Goal: Task Accomplishment & Management: Complete application form

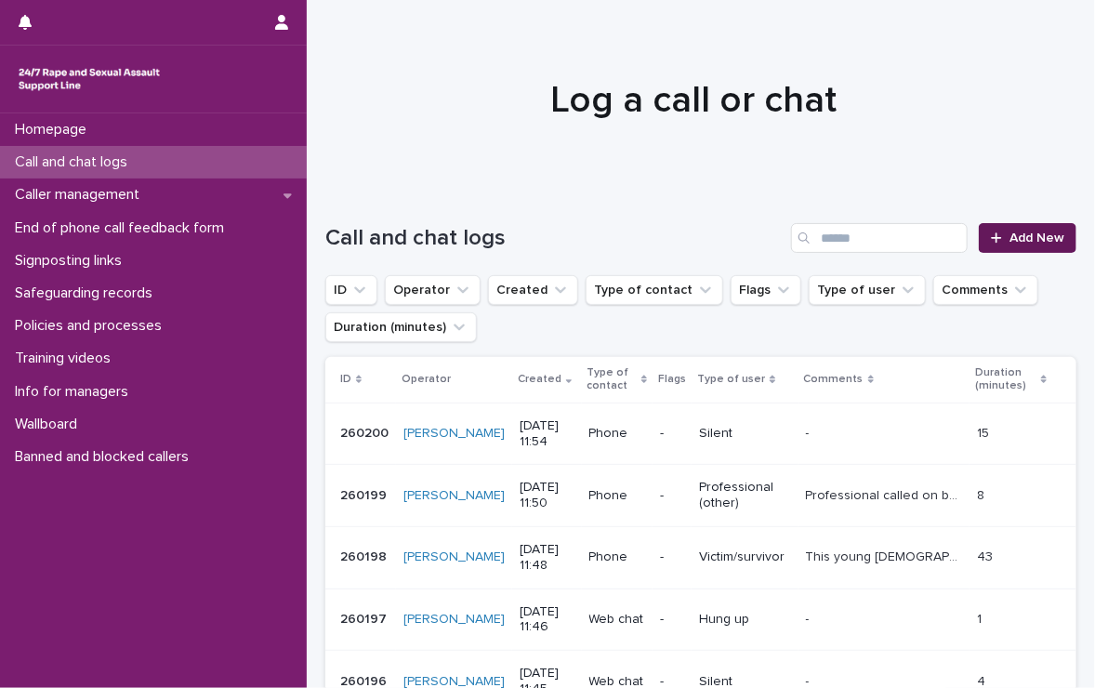
click at [995, 231] on link "Add New" at bounding box center [1027, 238] width 98 height 30
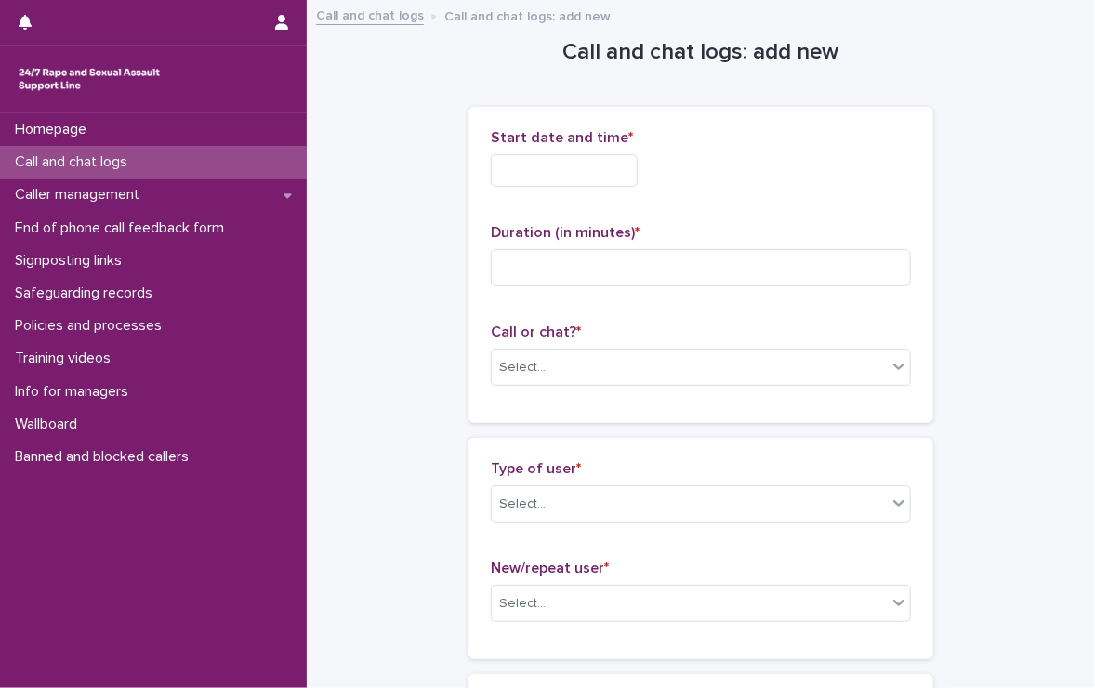
click at [586, 168] on input "text" at bounding box center [564, 170] width 147 height 33
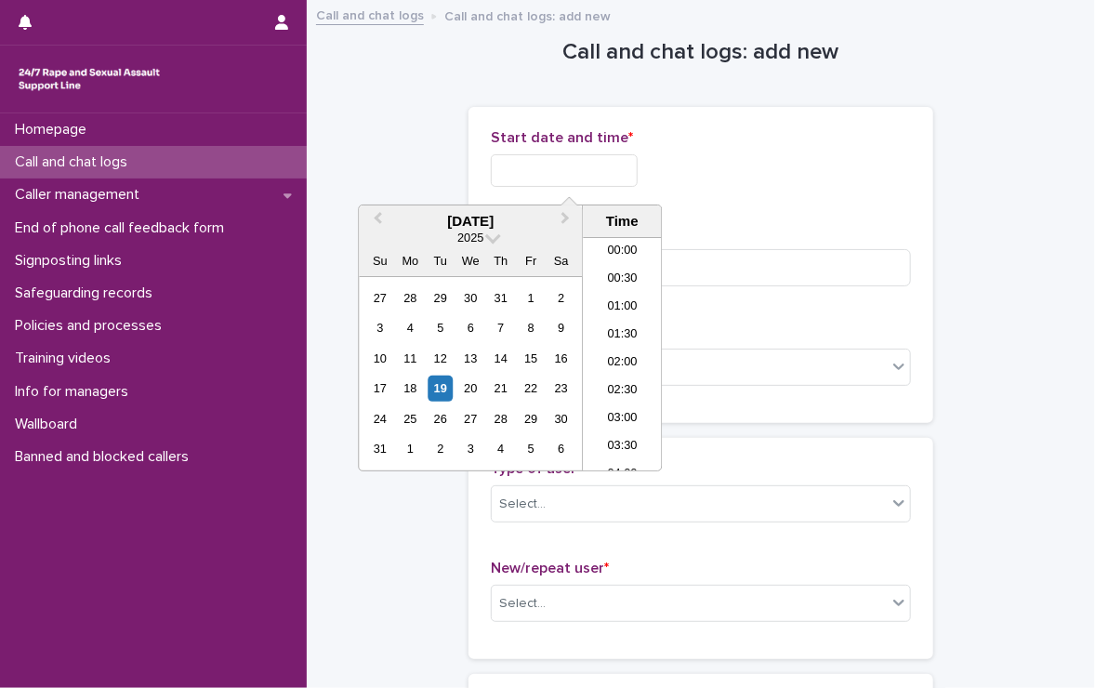
scroll to position [567, 0]
click at [588, 169] on input "text" at bounding box center [564, 170] width 147 height 33
click at [612, 325] on li "11:30" at bounding box center [622, 326] width 79 height 28
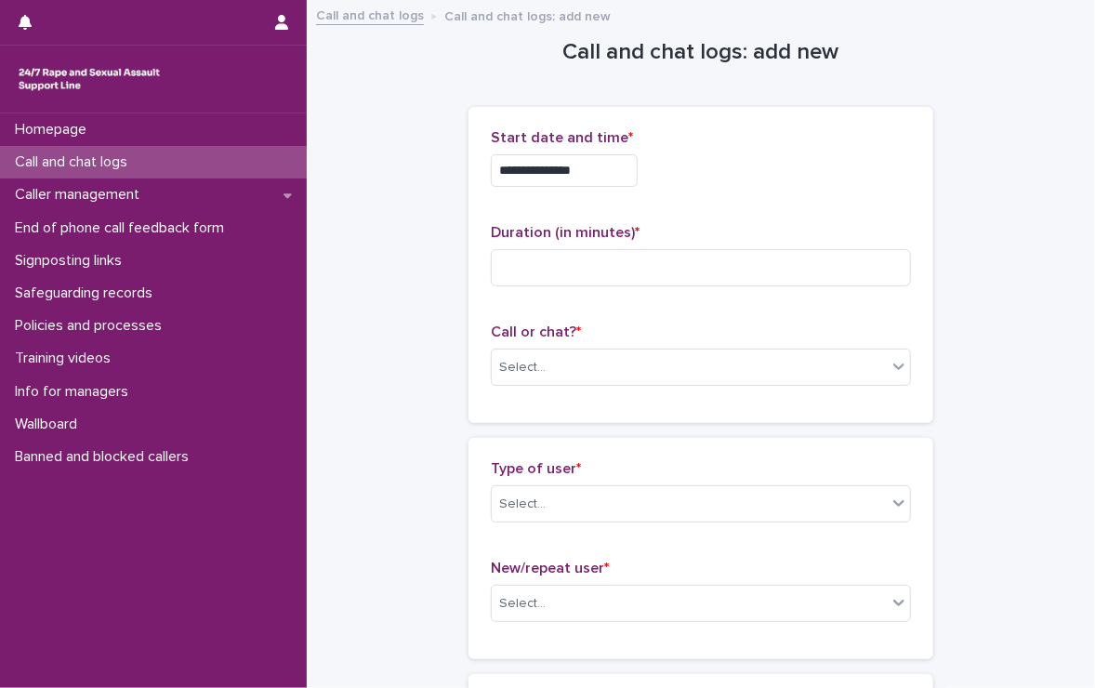
click at [612, 172] on input "**********" at bounding box center [564, 170] width 147 height 33
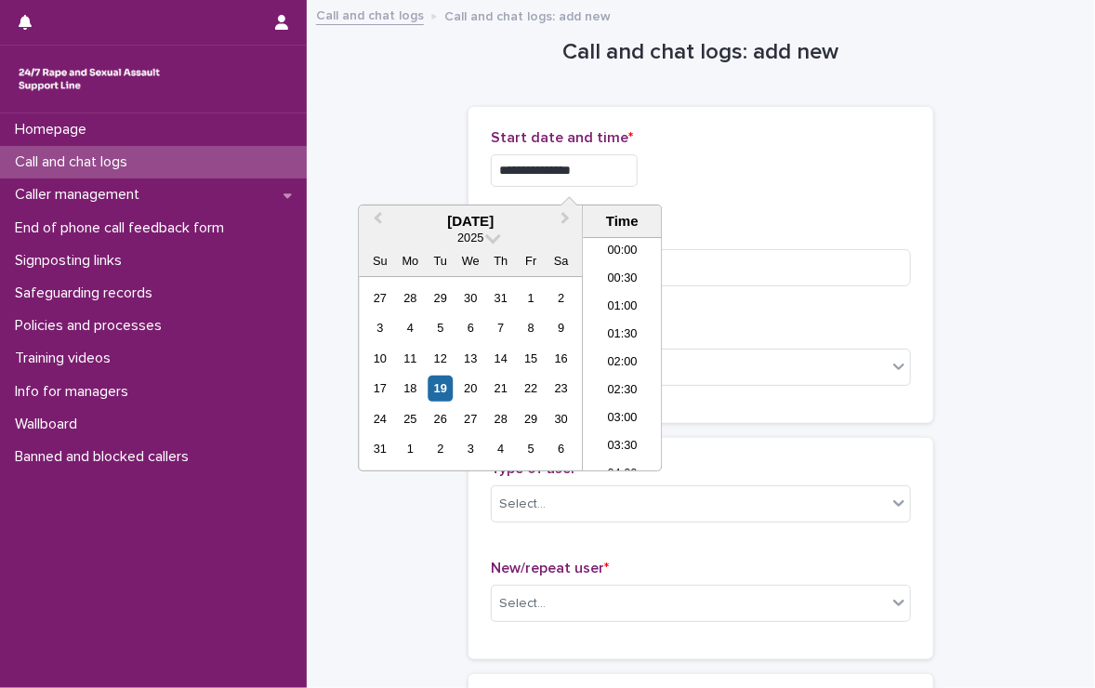
scroll to position [539, 0]
type input "**********"
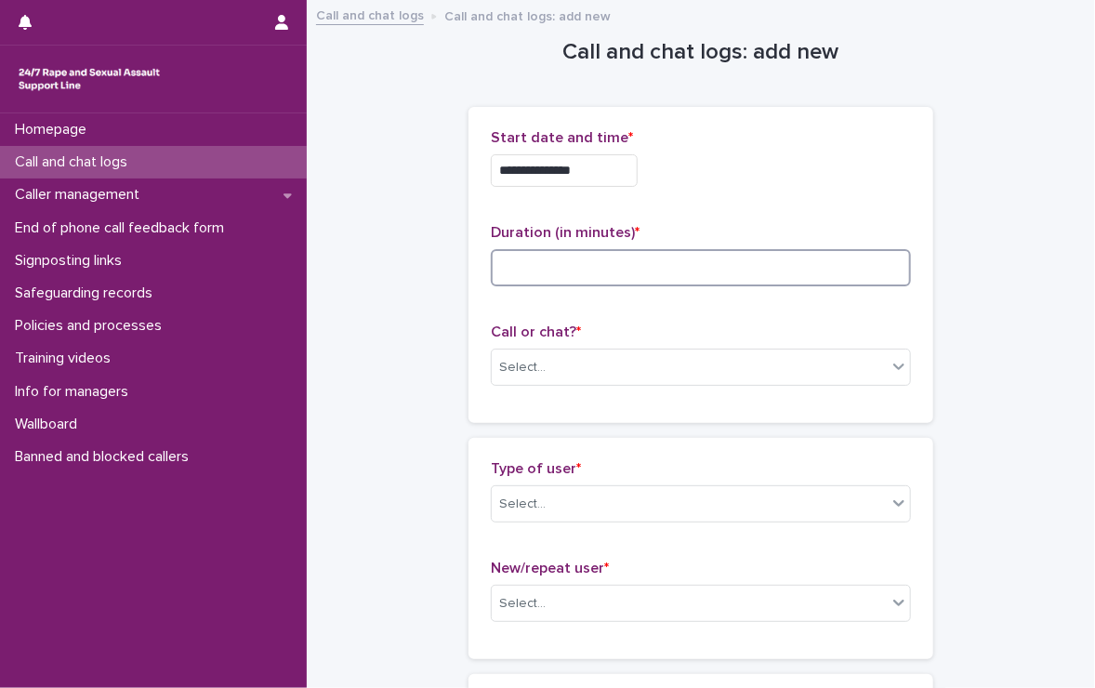
click at [699, 265] on input at bounding box center [701, 267] width 420 height 37
type input "**"
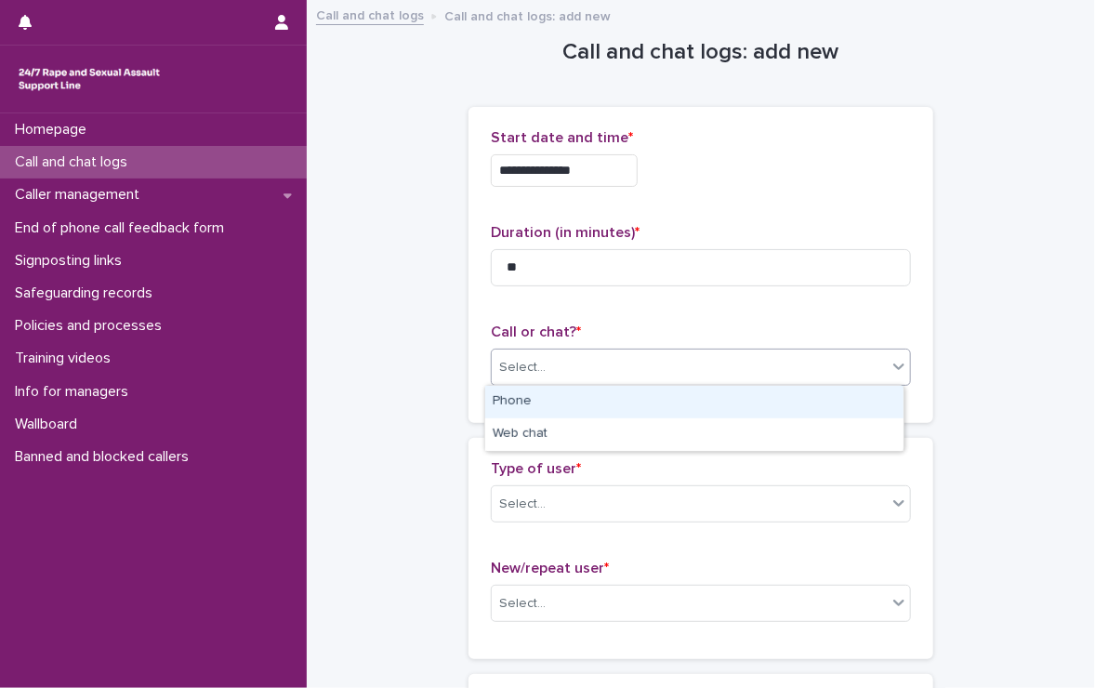
click at [688, 369] on div "Select..." at bounding box center [689, 367] width 395 height 31
click at [618, 405] on div "Phone" at bounding box center [694, 402] width 418 height 33
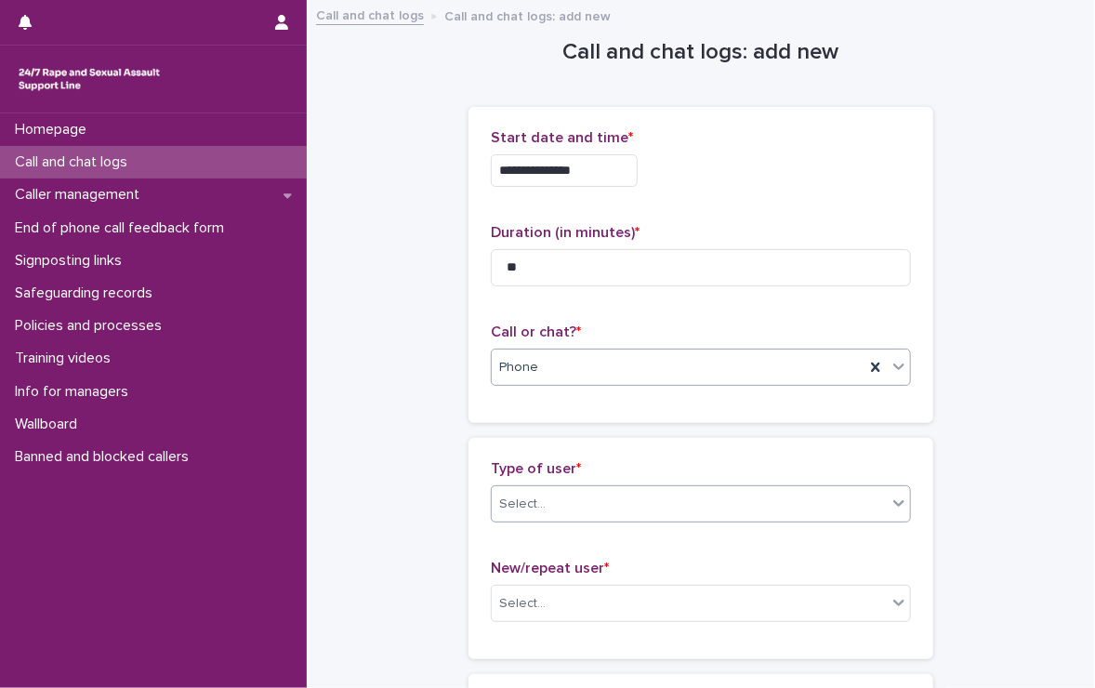
click at [609, 493] on div "Select..." at bounding box center [689, 504] width 395 height 31
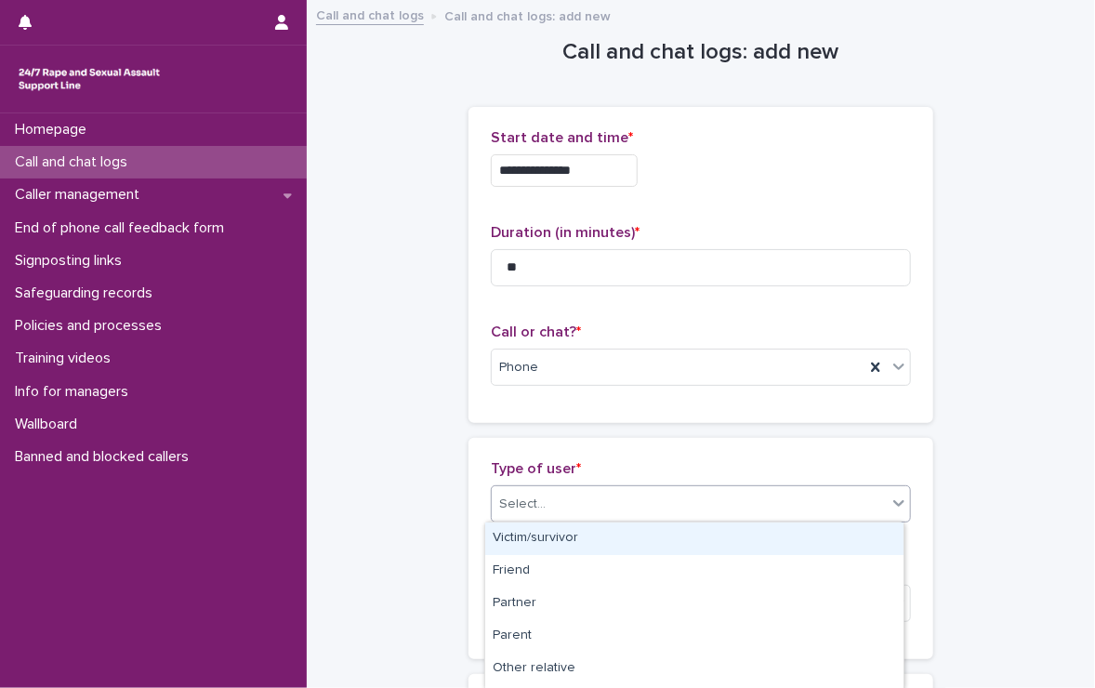
click at [565, 533] on div "Victim/survivor" at bounding box center [694, 538] width 418 height 33
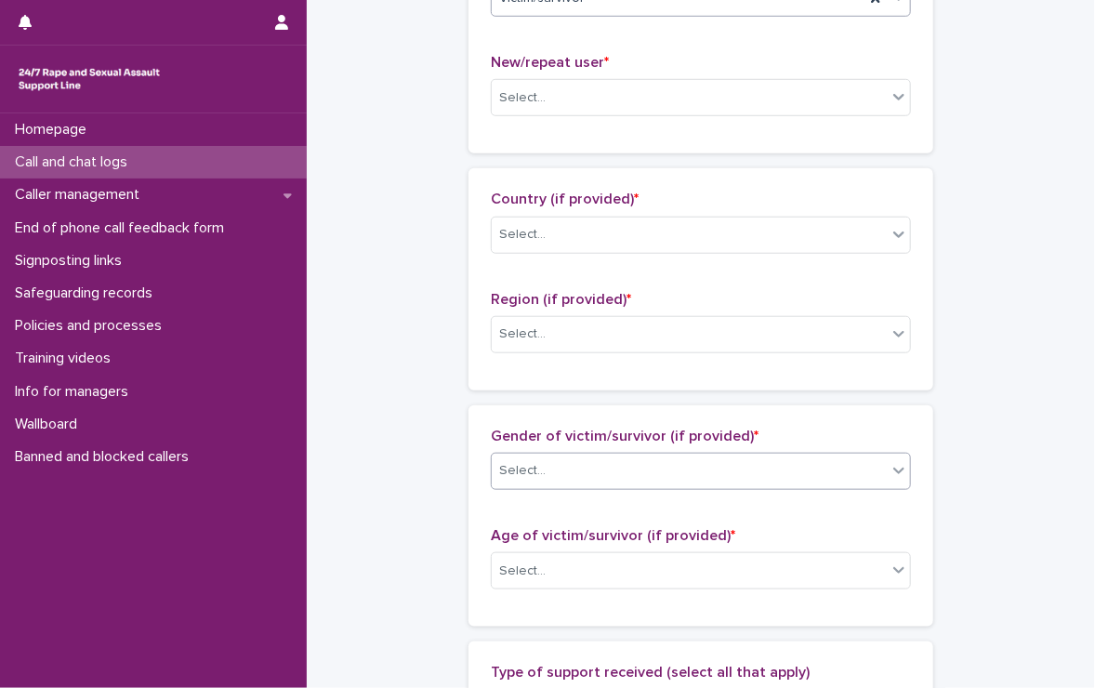
scroll to position [465, 0]
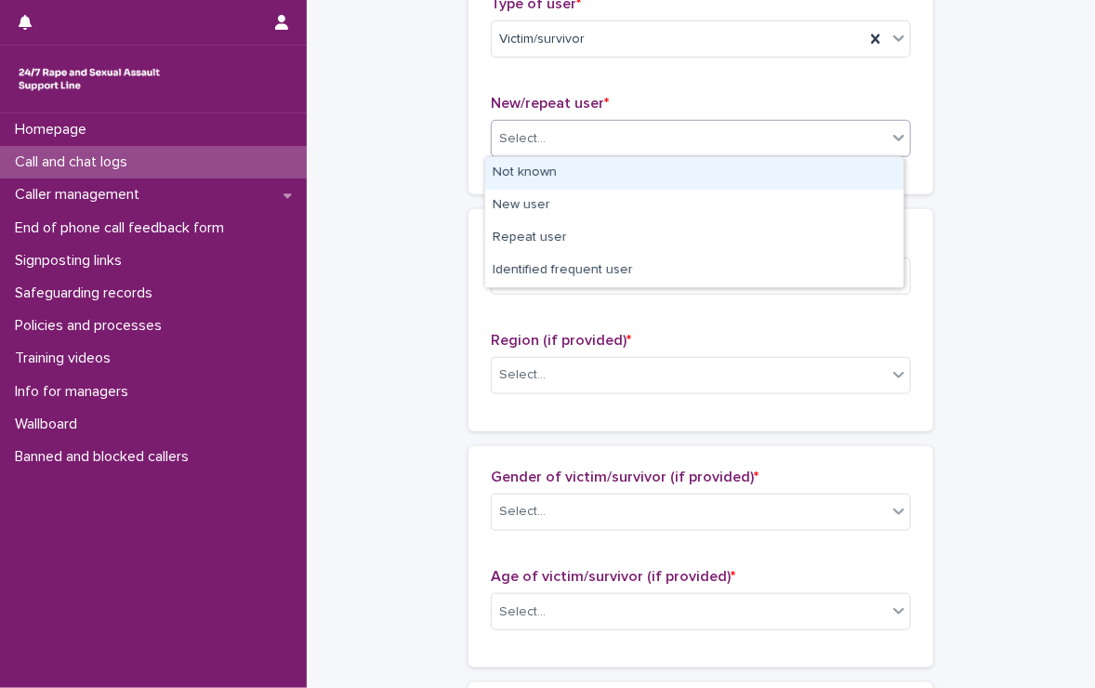
click at [564, 133] on div "Select..." at bounding box center [689, 139] width 395 height 31
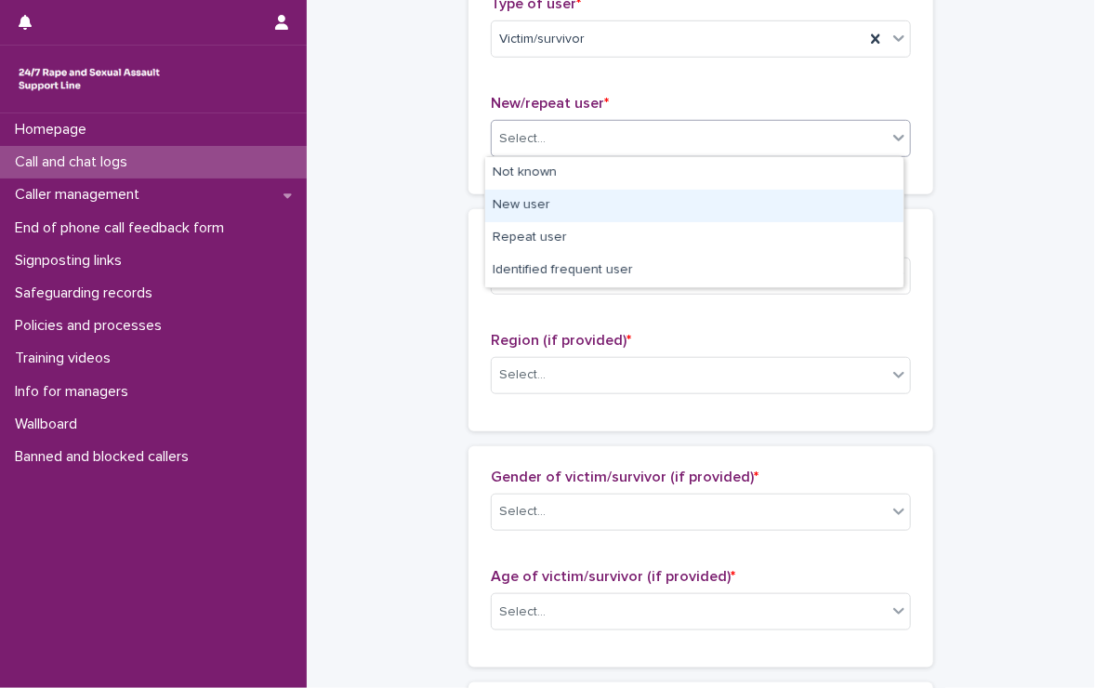
click at [513, 204] on div "New user" at bounding box center [694, 206] width 418 height 33
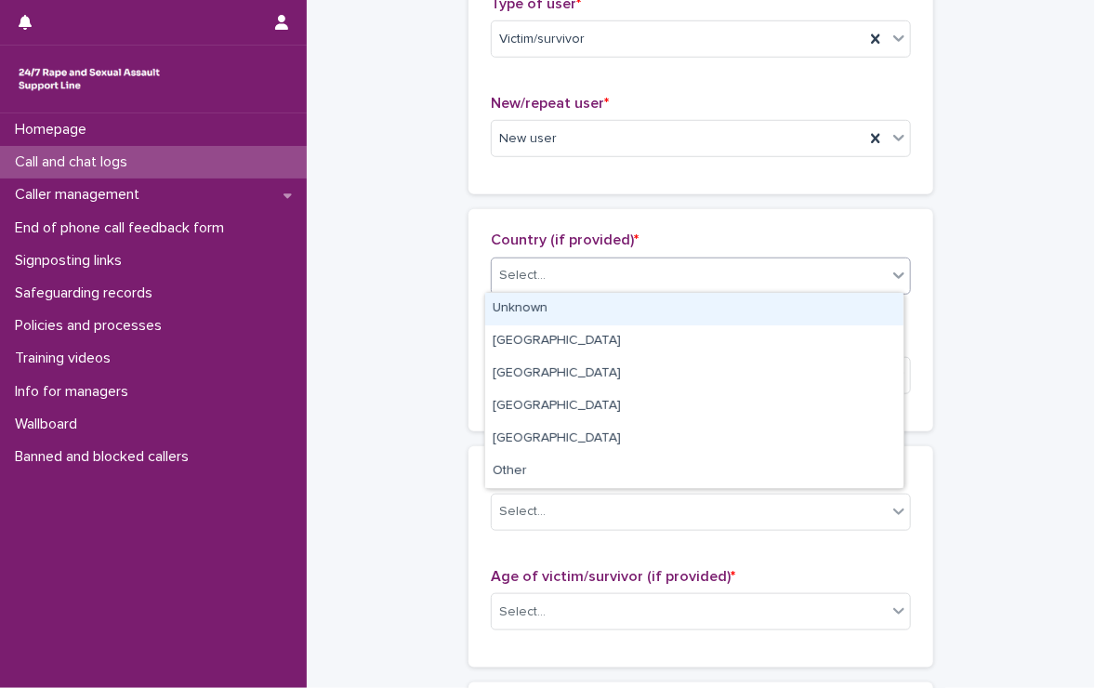
click at [557, 260] on div "Select..." at bounding box center [689, 275] width 395 height 31
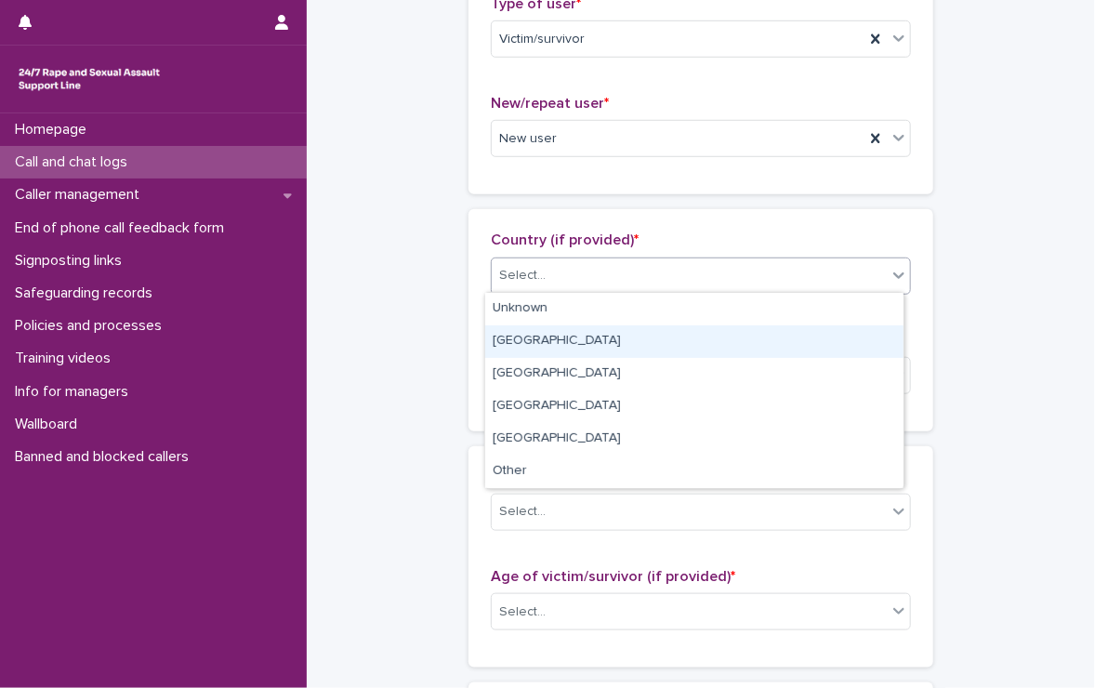
click at [558, 348] on div "[GEOGRAPHIC_DATA]" at bounding box center [694, 341] width 418 height 33
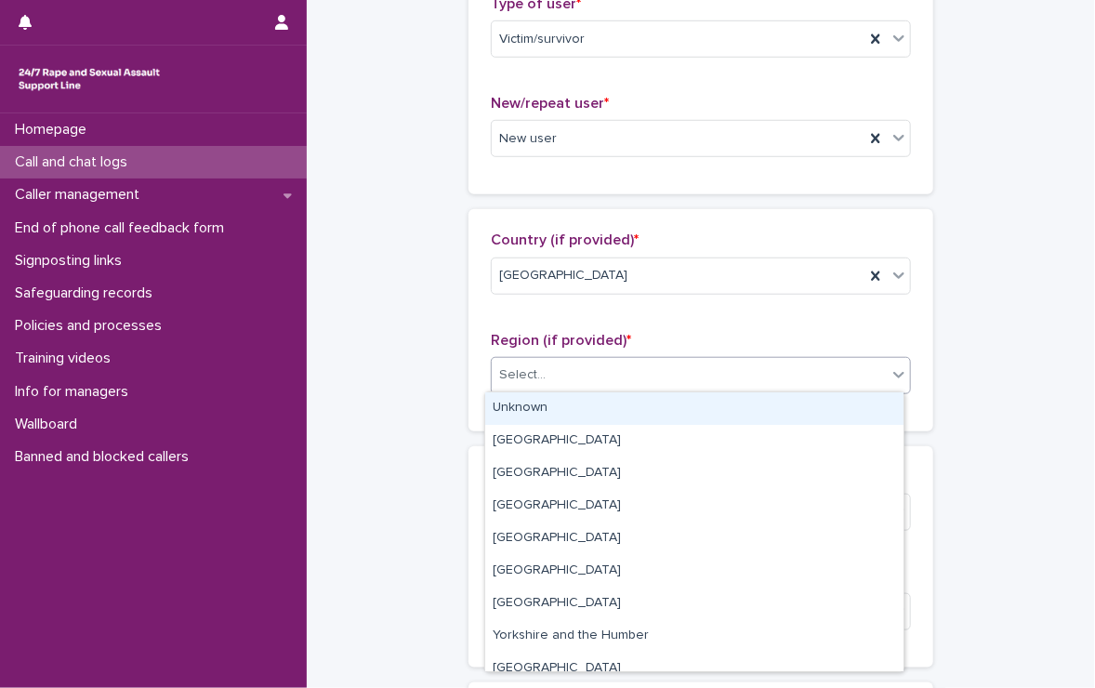
click at [561, 381] on div "Select..." at bounding box center [689, 375] width 395 height 31
click at [564, 410] on div "Unknown" at bounding box center [694, 408] width 418 height 33
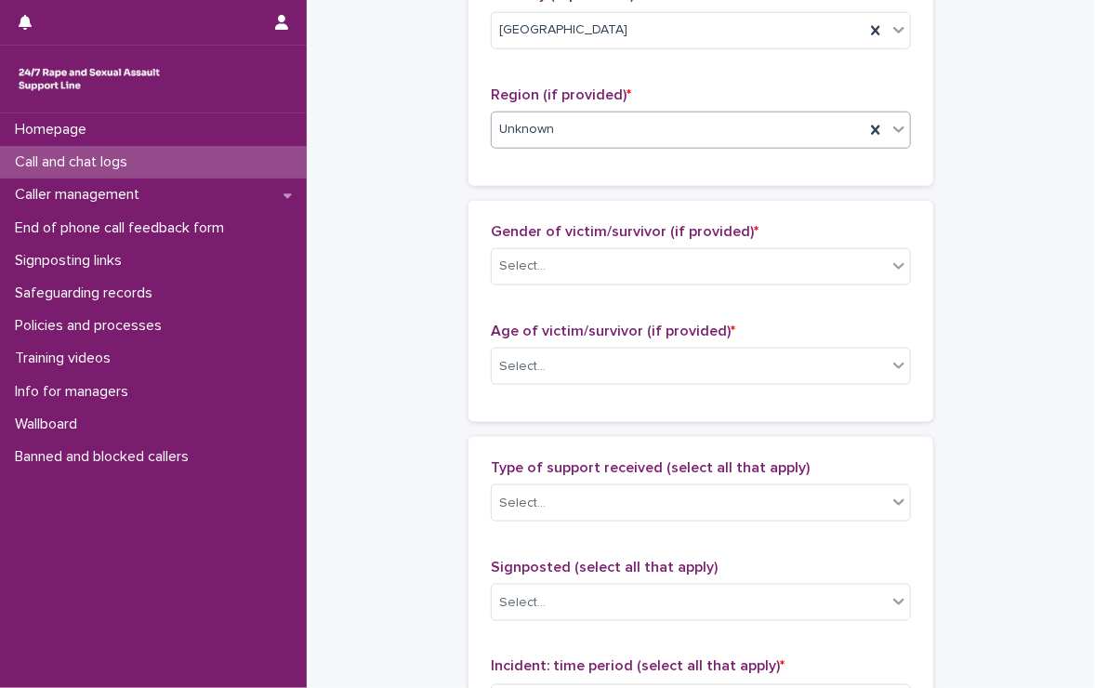
scroll to position [743, 0]
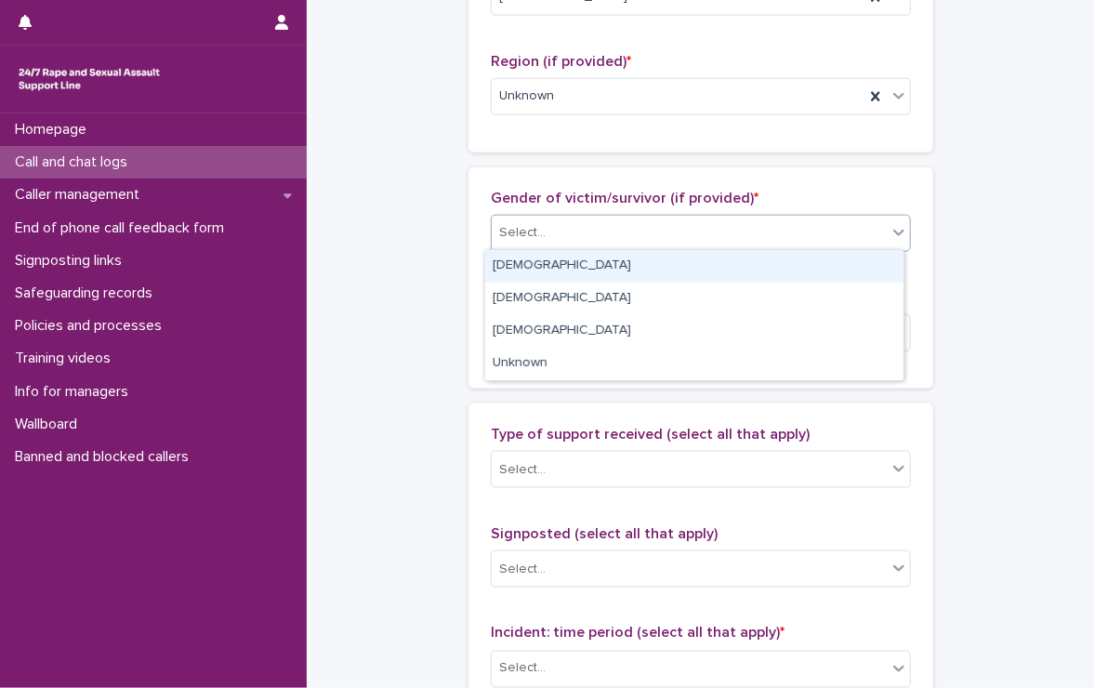
click at [558, 222] on div "Select..." at bounding box center [689, 232] width 395 height 31
click at [568, 271] on div "[DEMOGRAPHIC_DATA]" at bounding box center [694, 266] width 418 height 33
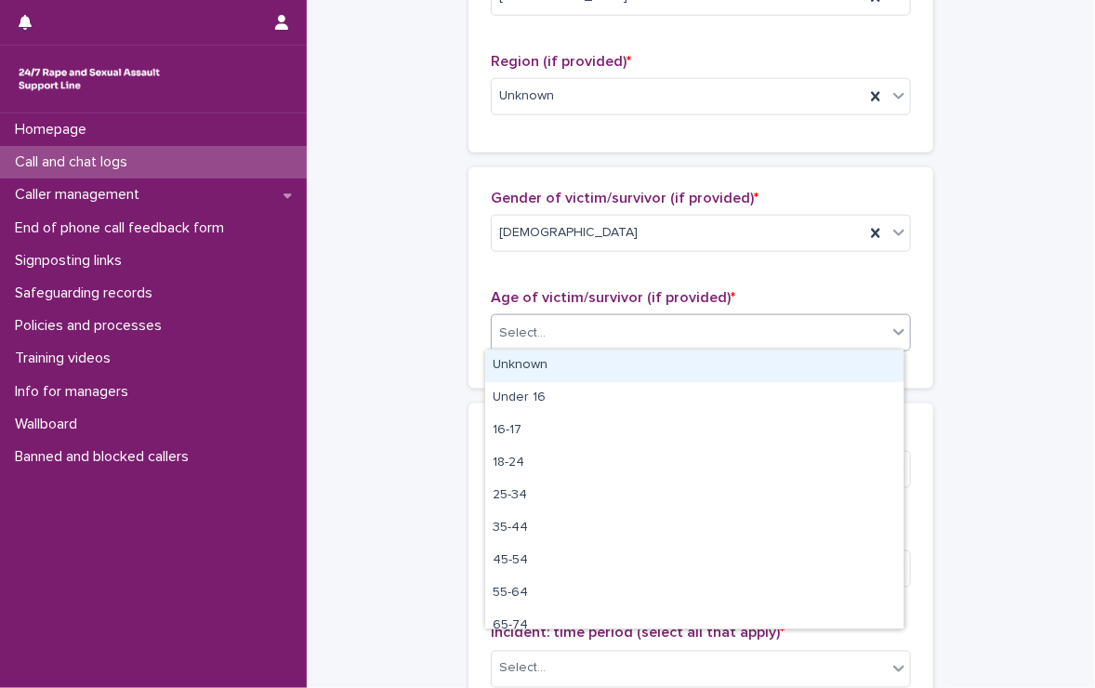
click at [555, 330] on div "Select..." at bounding box center [689, 333] width 395 height 31
click at [558, 362] on div "Unknown" at bounding box center [694, 365] width 418 height 33
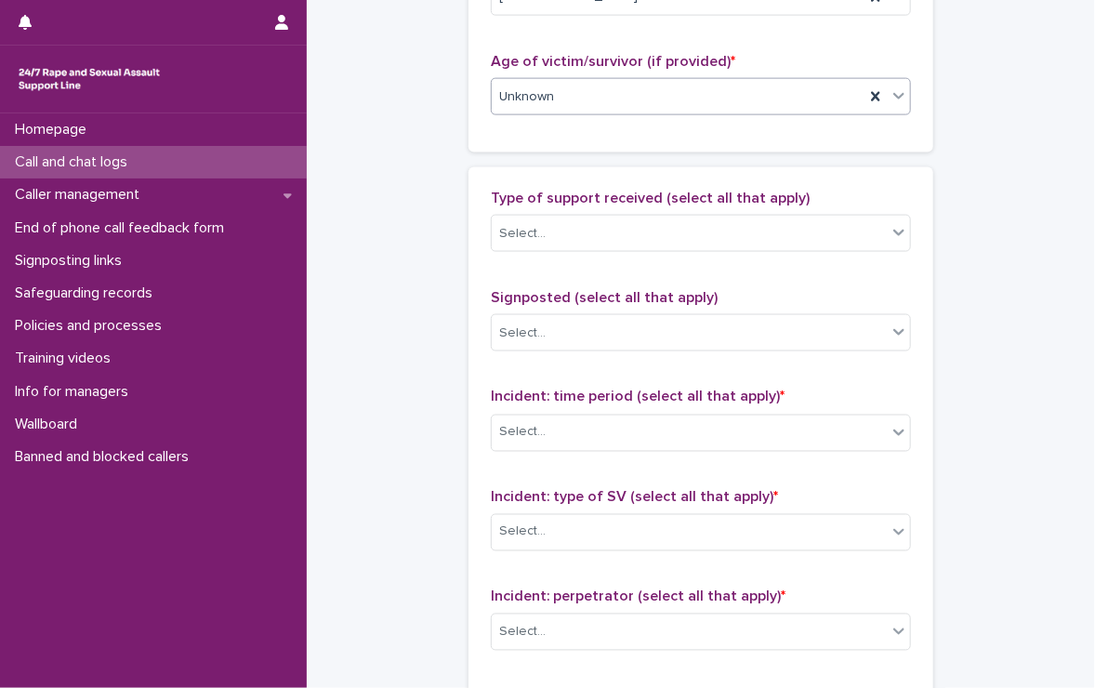
scroll to position [1022, 0]
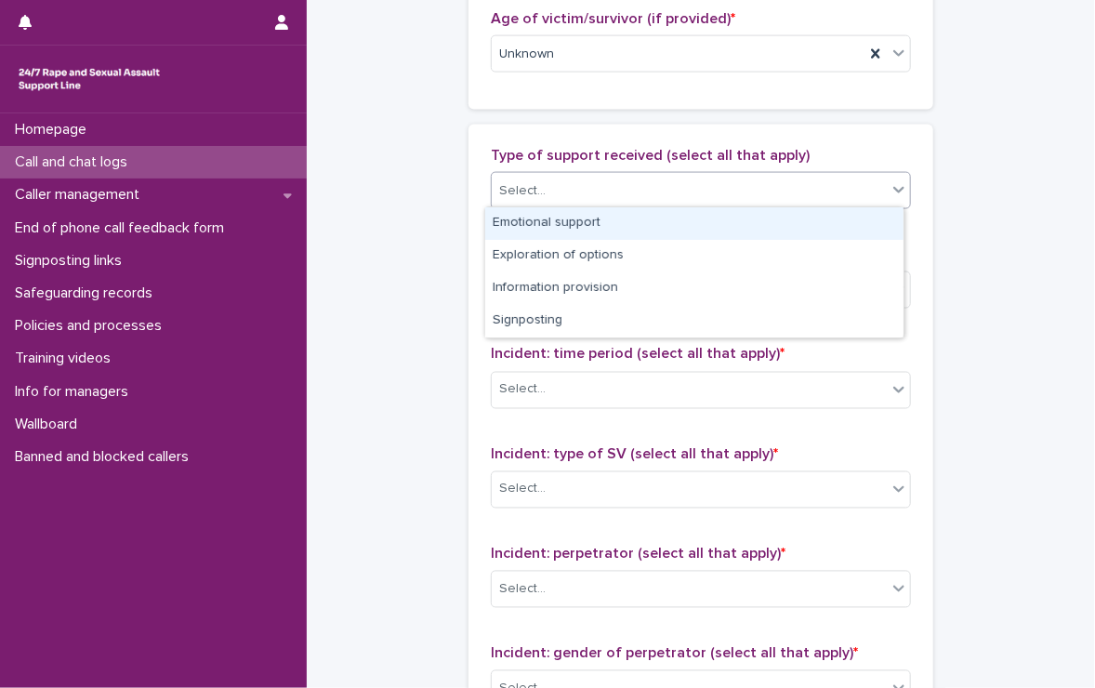
click at [587, 181] on div "Select..." at bounding box center [689, 191] width 395 height 31
click at [576, 225] on div "Emotional support" at bounding box center [694, 223] width 418 height 33
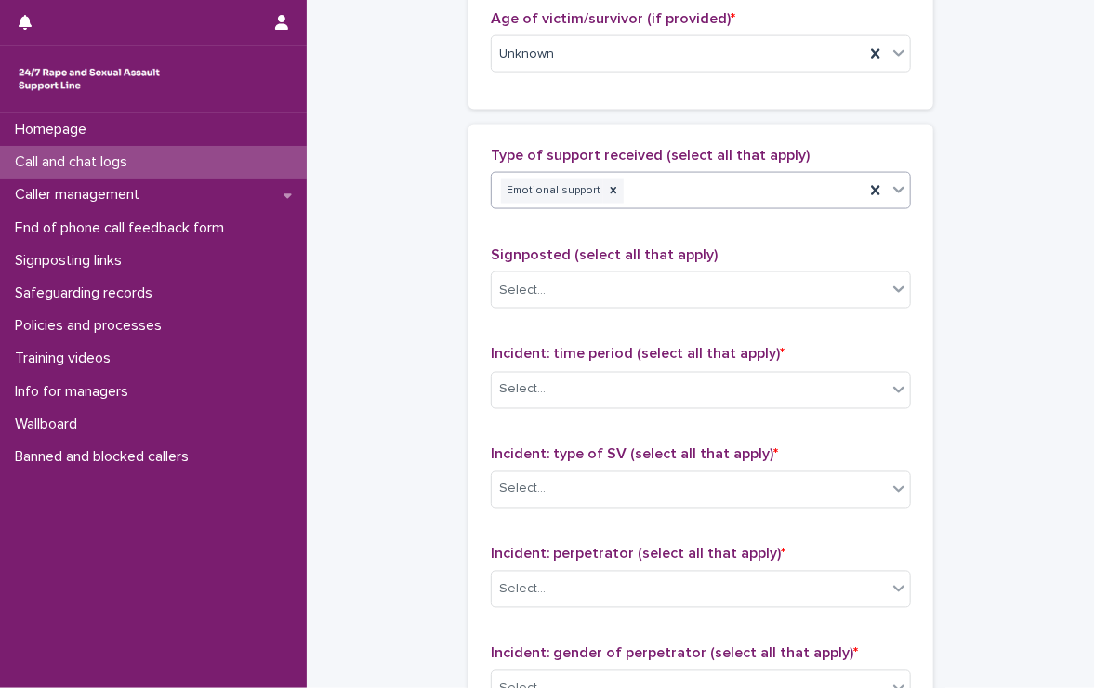
click at [739, 185] on div "Emotional support" at bounding box center [678, 191] width 373 height 33
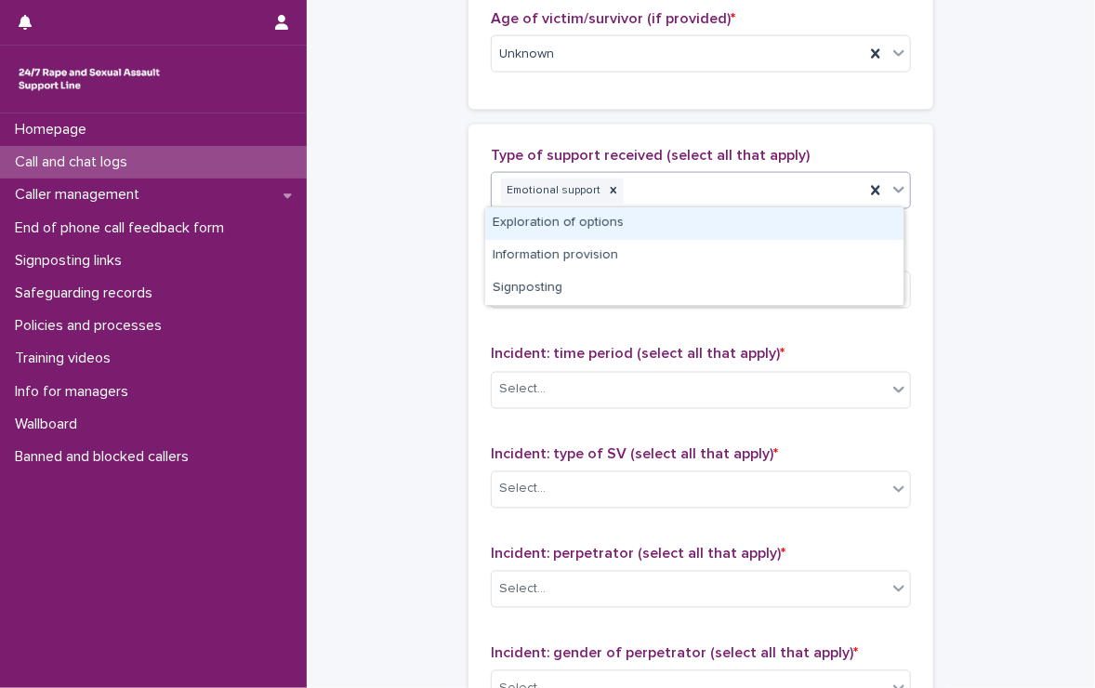
click at [603, 217] on div "Exploration of options" at bounding box center [694, 223] width 418 height 33
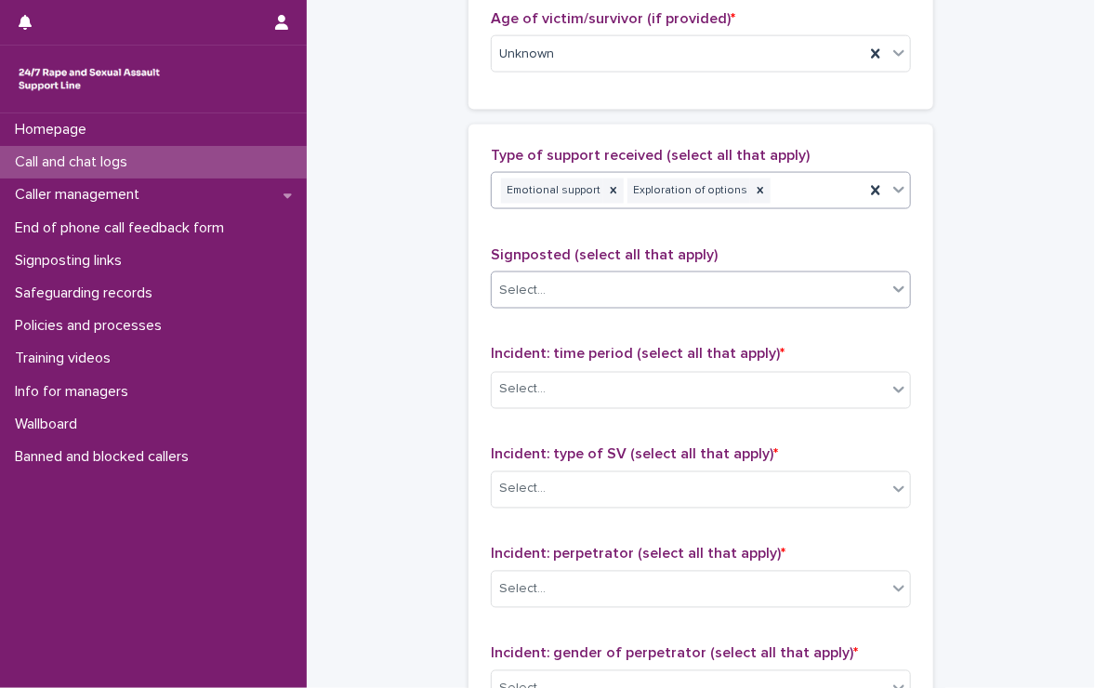
click at [616, 289] on div "Select..." at bounding box center [689, 290] width 395 height 31
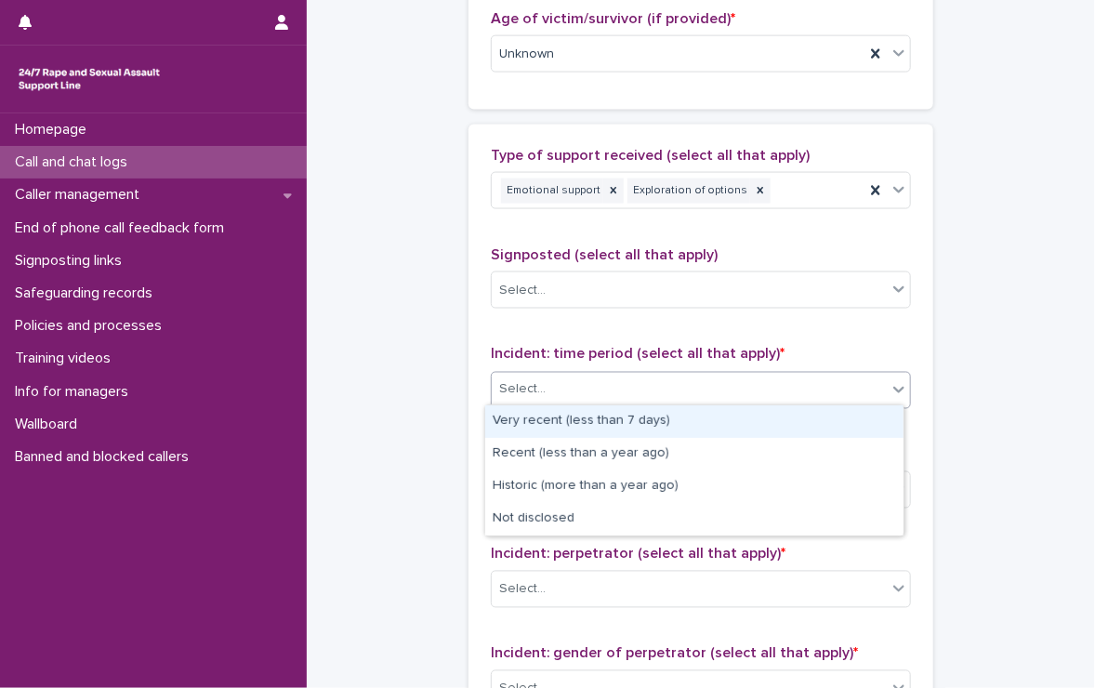
click at [532, 382] on div "Select..." at bounding box center [522, 390] width 46 height 20
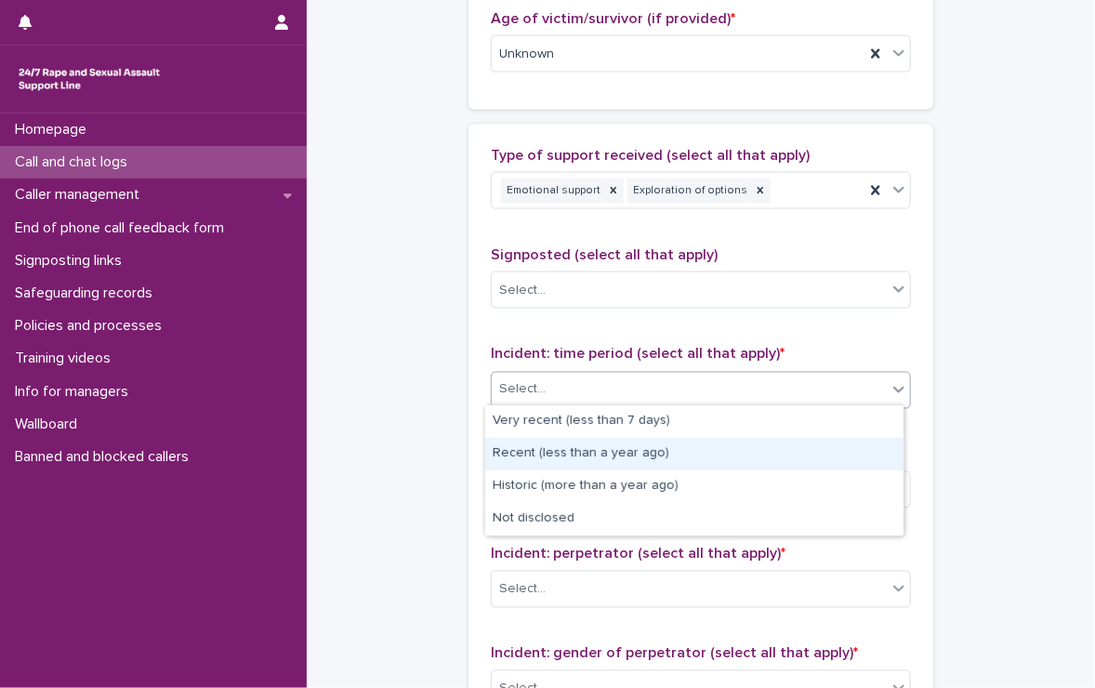
click at [665, 457] on div "Recent (less than a year ago)" at bounding box center [694, 454] width 418 height 33
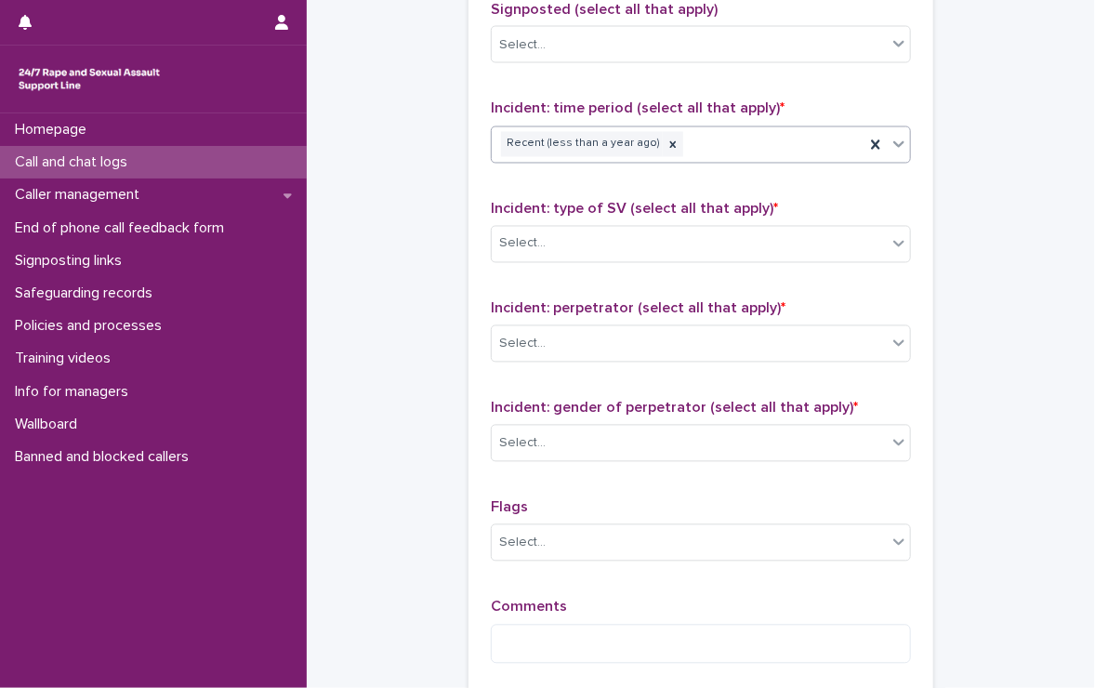
scroll to position [1301, 0]
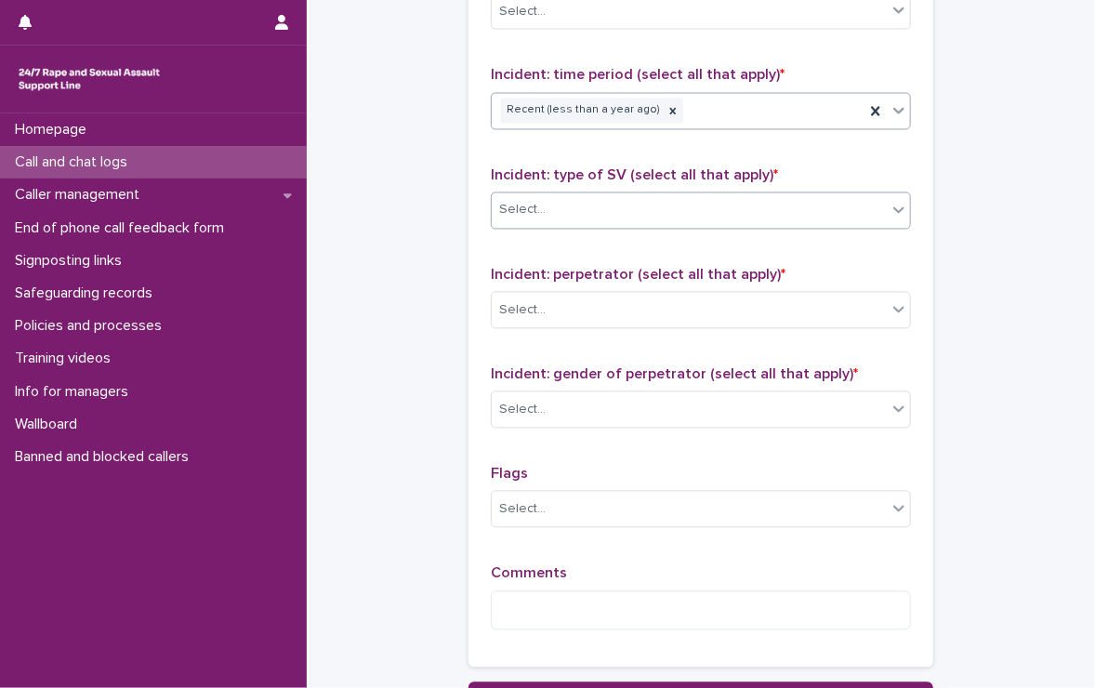
click at [603, 195] on div "Select..." at bounding box center [689, 210] width 395 height 31
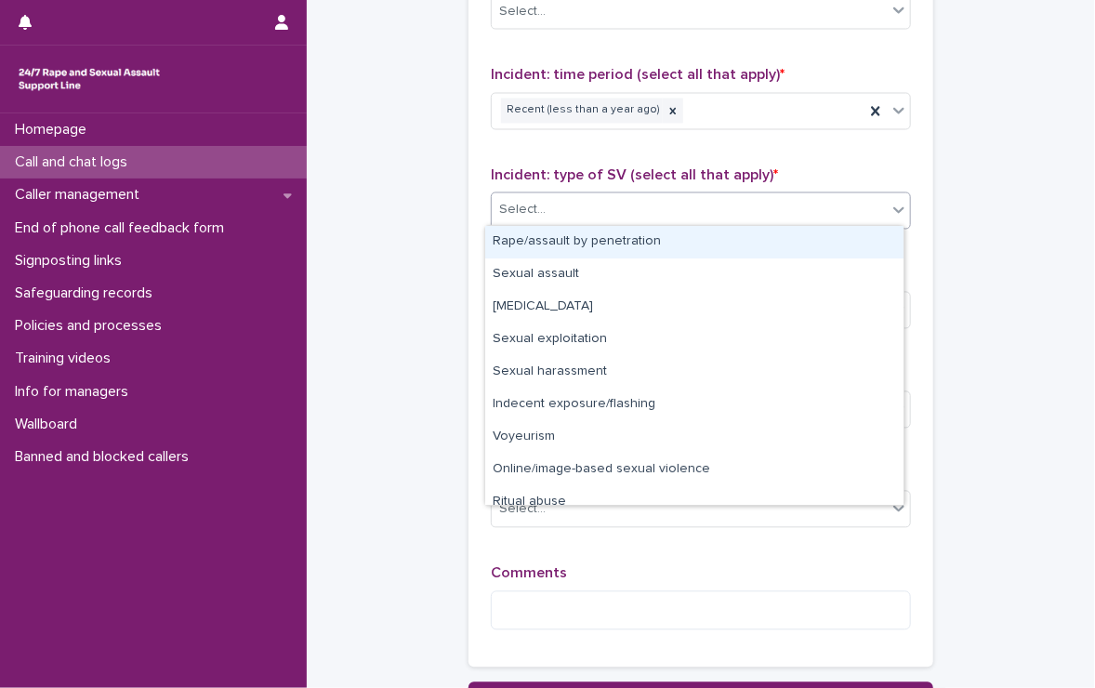
click at [581, 237] on div "Rape/assault by penetration" at bounding box center [694, 242] width 418 height 33
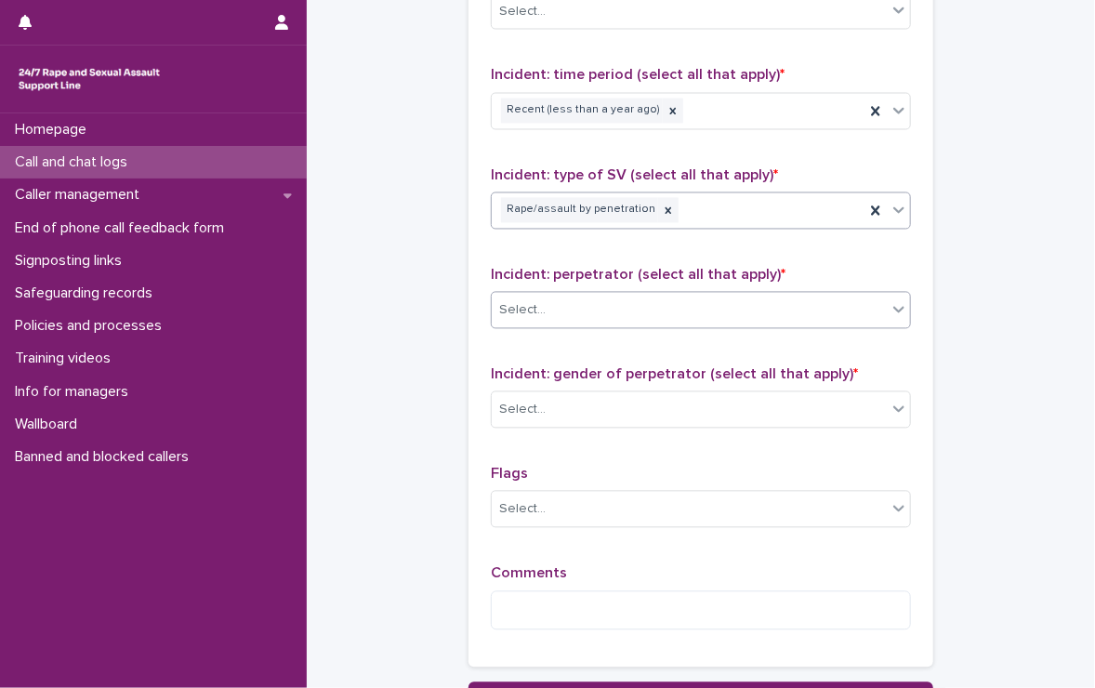
click at [554, 301] on div "Select..." at bounding box center [689, 310] width 395 height 31
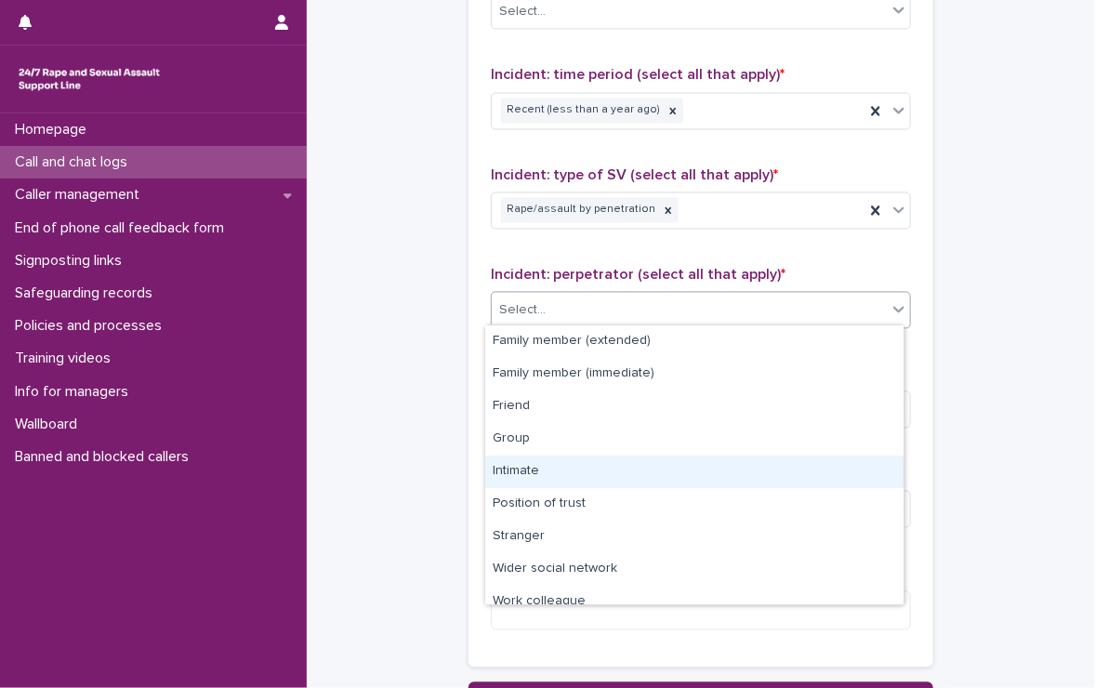
click at [521, 465] on div "Intimate" at bounding box center [694, 471] width 418 height 33
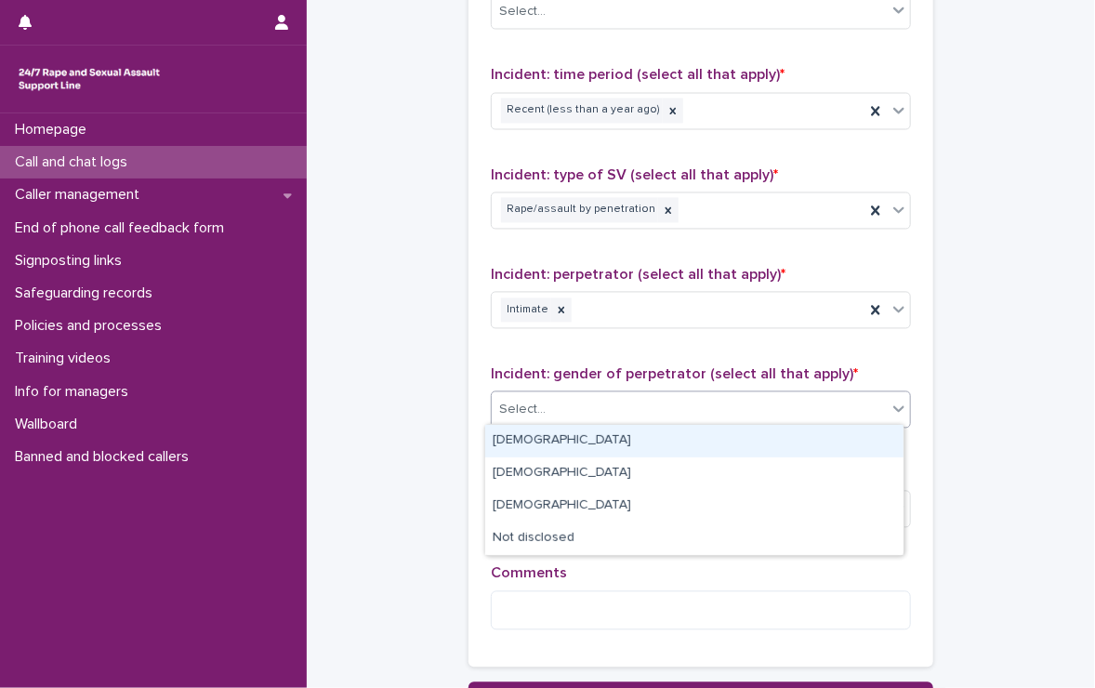
click at [555, 408] on div "Select..." at bounding box center [689, 410] width 395 height 31
click at [558, 445] on div "[DEMOGRAPHIC_DATA]" at bounding box center [694, 441] width 418 height 33
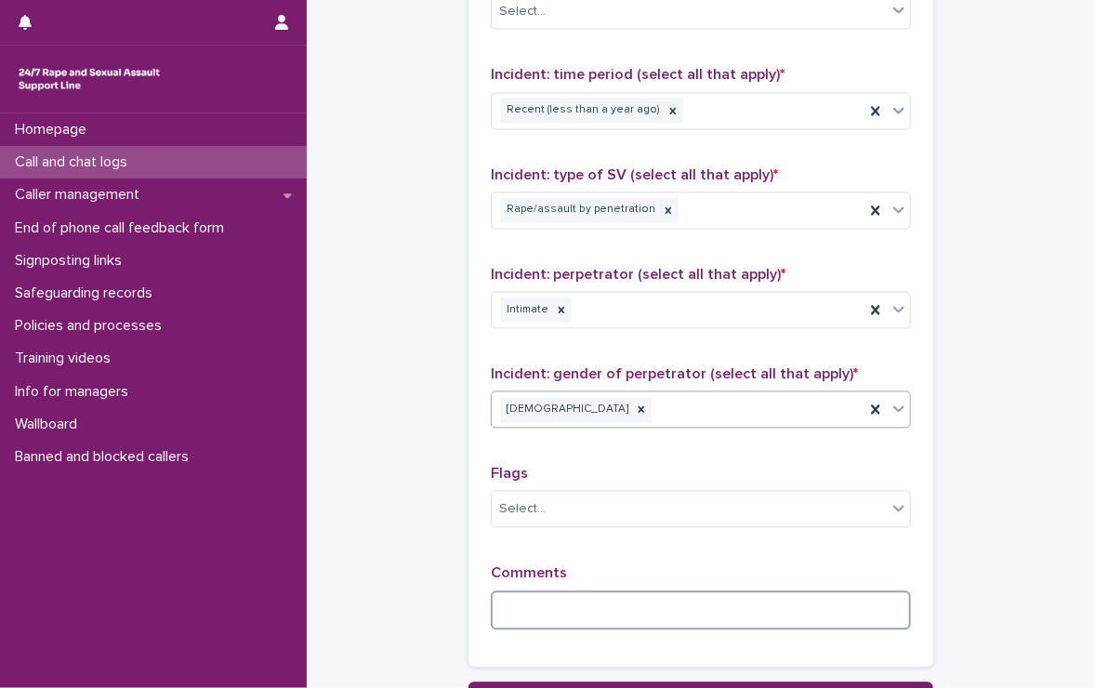
click at [593, 601] on textarea at bounding box center [701, 611] width 420 height 40
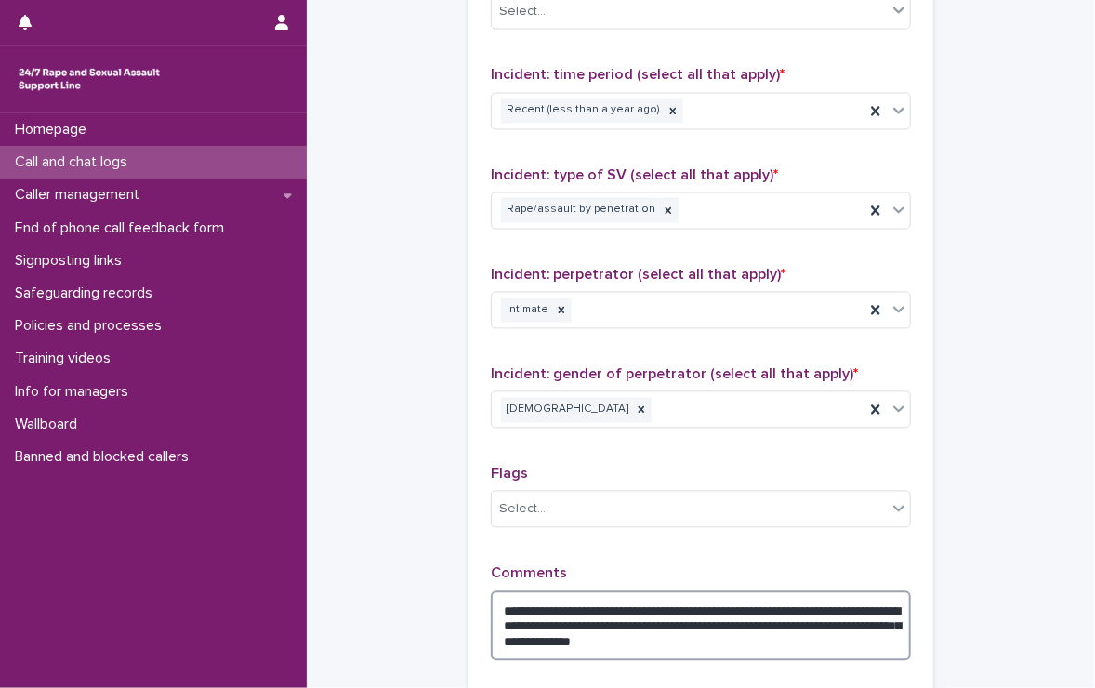
click at [751, 643] on textarea "**********" at bounding box center [701, 626] width 420 height 71
click at [847, 641] on textarea "**********" at bounding box center [701, 626] width 420 height 71
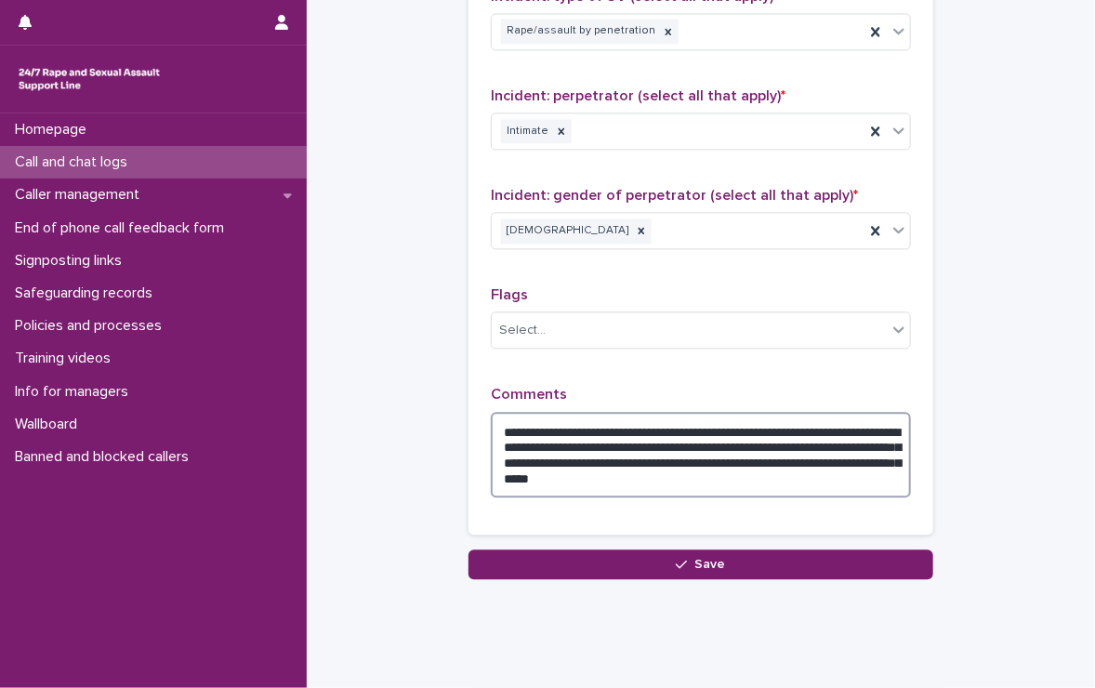
scroll to position [1487, 0]
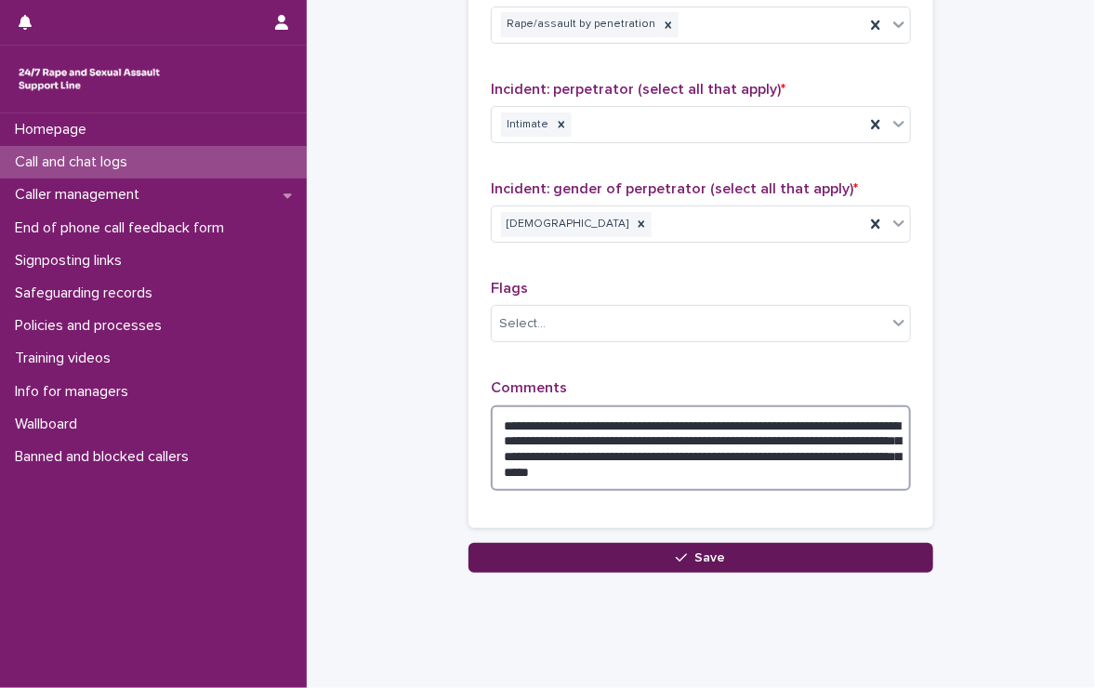
type textarea "**********"
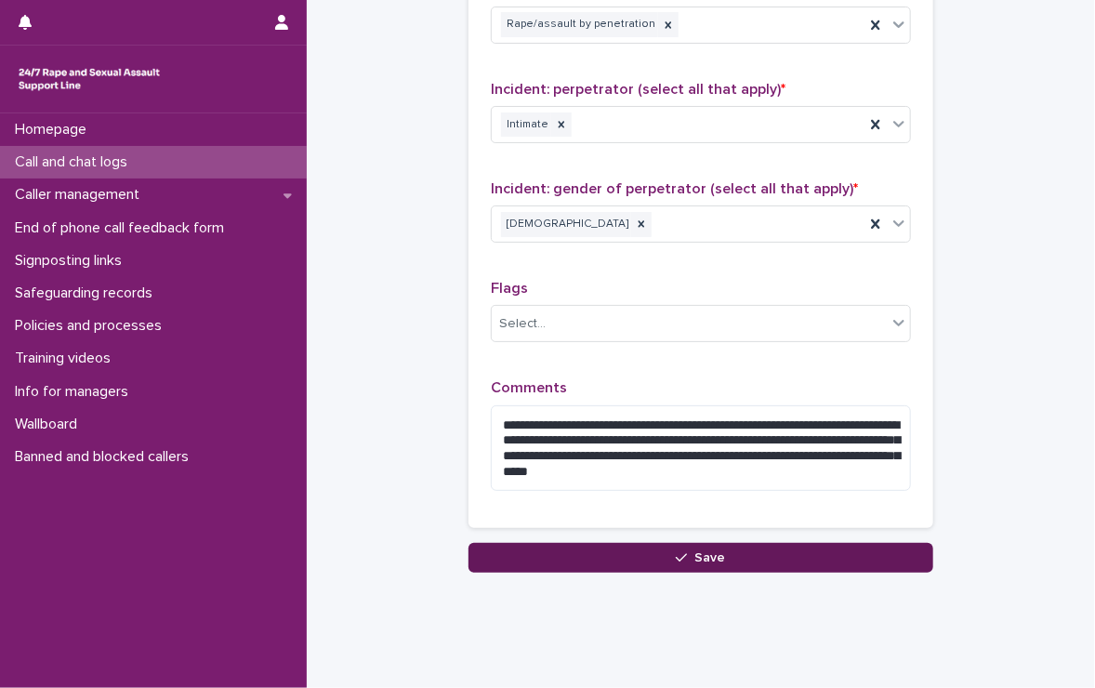
click at [663, 545] on button "Save" at bounding box center [700, 558] width 465 height 30
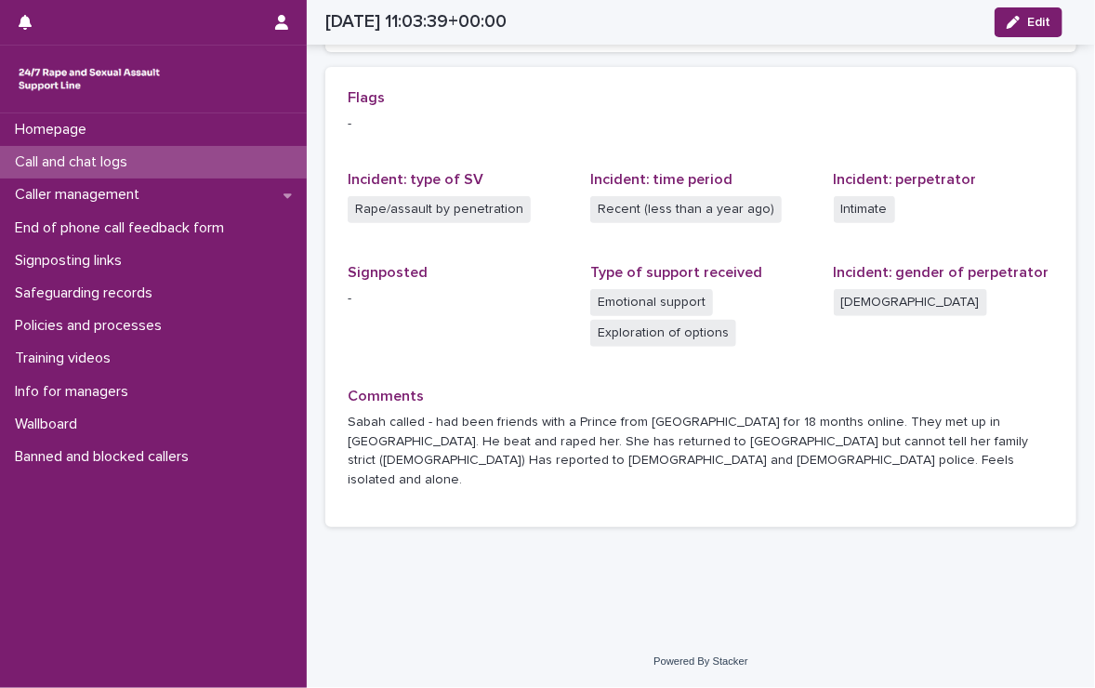
scroll to position [387, 0]
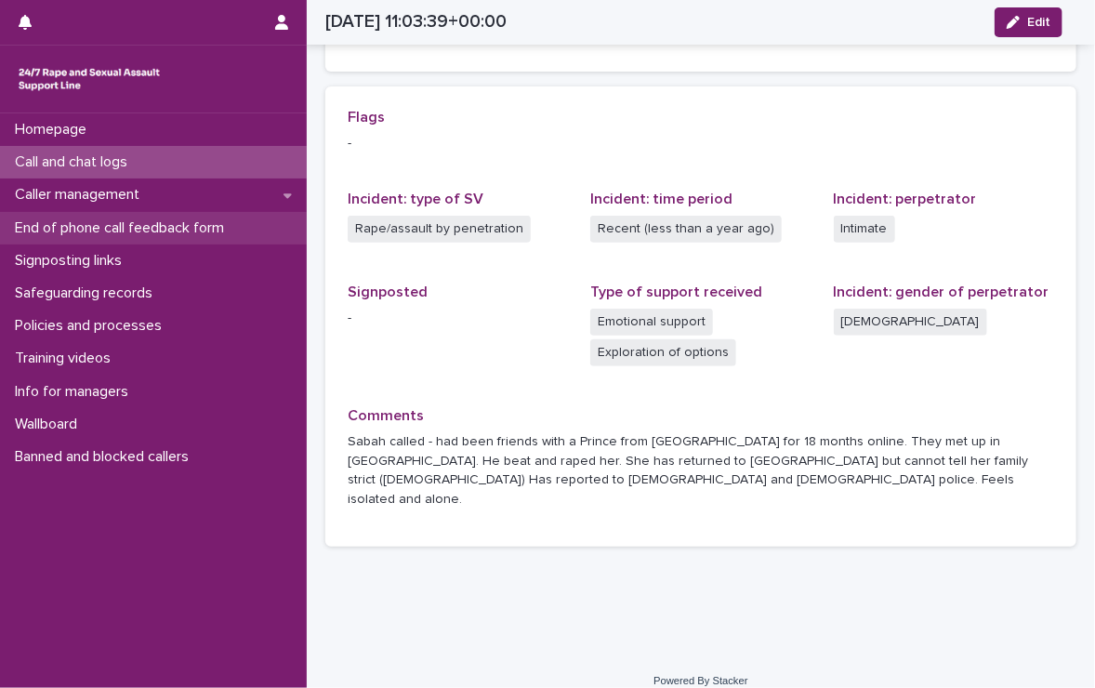
click at [77, 222] on p "End of phone call feedback form" at bounding box center [122, 228] width 231 height 18
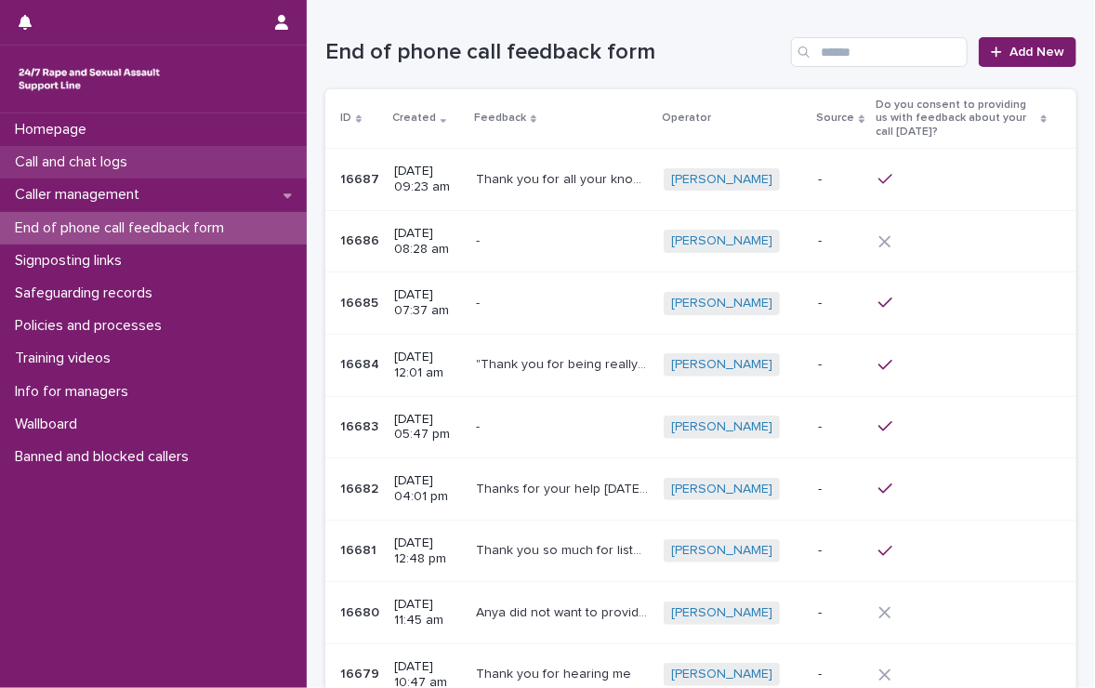
click at [67, 156] on p "Call and chat logs" at bounding box center [74, 162] width 135 height 18
